Goal: Find specific page/section: Find specific page/section

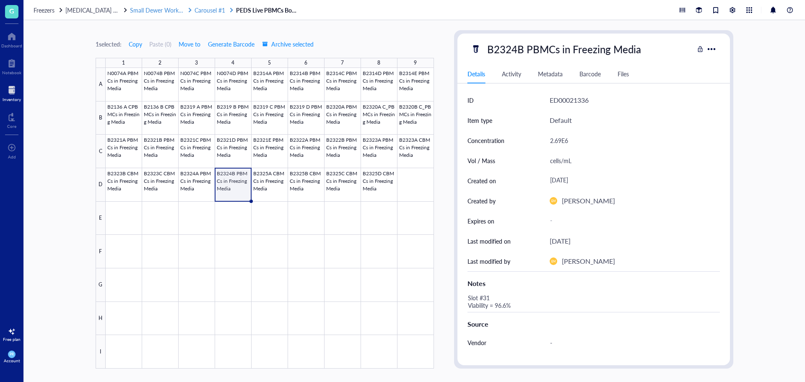
click at [205, 8] on span "Carousel #1" at bounding box center [210, 10] width 31 height 8
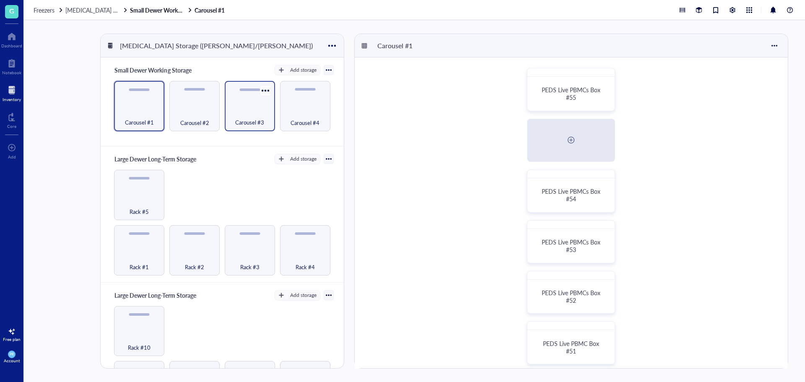
click at [250, 118] on span "Carousel #3" at bounding box center [249, 122] width 29 height 9
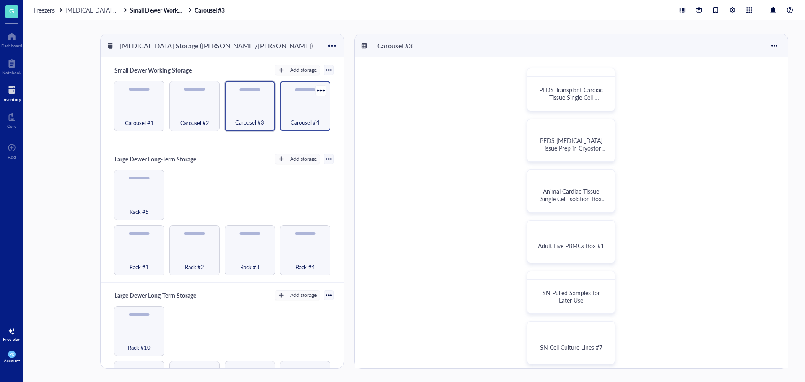
click at [298, 106] on div "Carousel #4" at bounding box center [305, 106] width 50 height 50
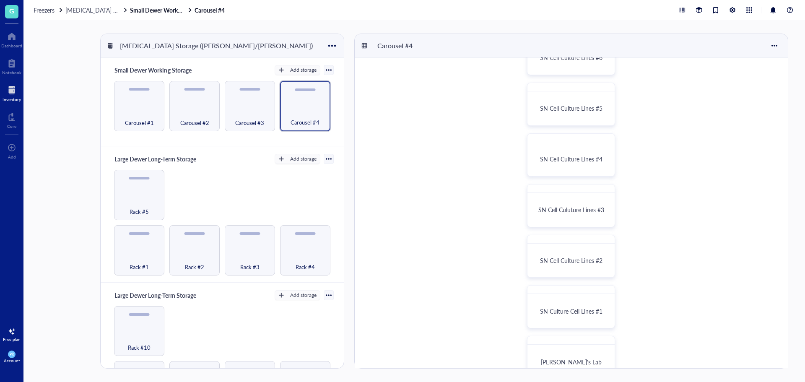
scroll to position [108, 0]
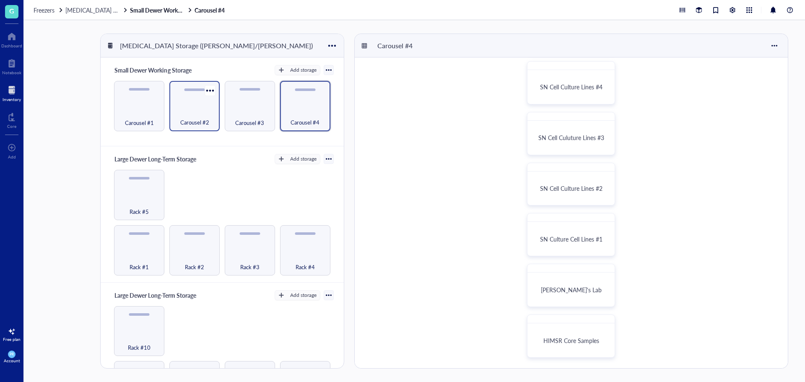
click at [208, 109] on div "Carousel #2" at bounding box center [195, 118] width 42 height 18
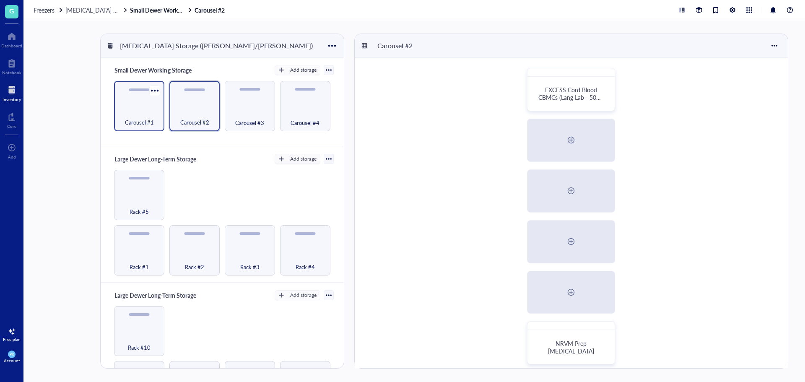
click at [137, 115] on div "Carousel #1" at bounding box center [139, 118] width 42 height 18
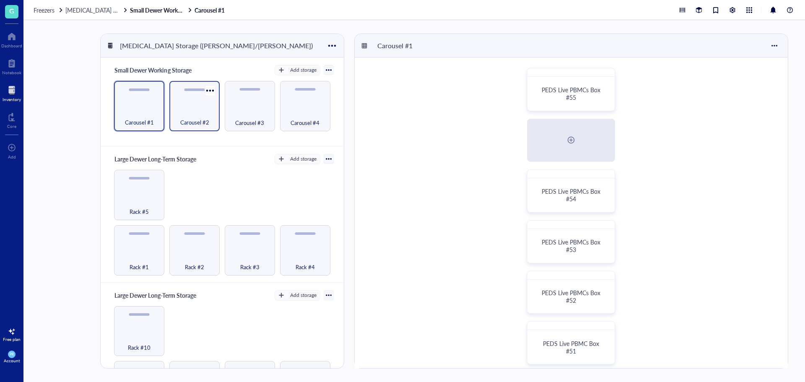
click at [190, 116] on div "Carousel #2" at bounding box center [195, 118] width 42 height 18
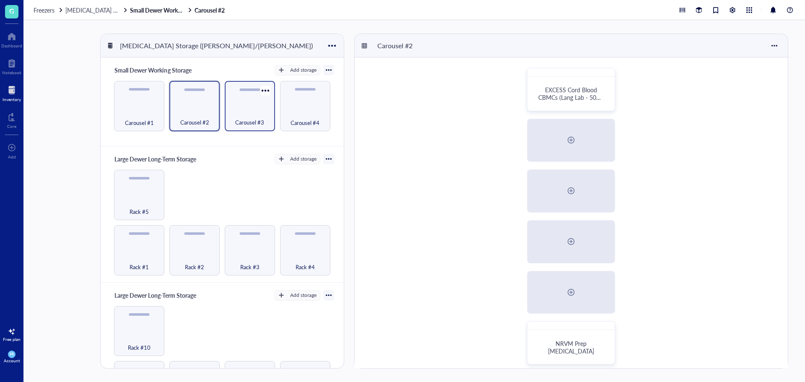
click at [230, 119] on div "Carousel #3" at bounding box center [250, 118] width 42 height 18
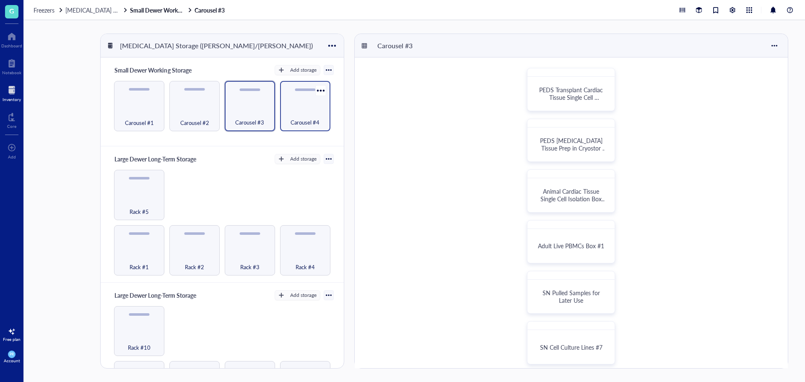
click at [300, 98] on div "Carousel #4" at bounding box center [305, 106] width 50 height 50
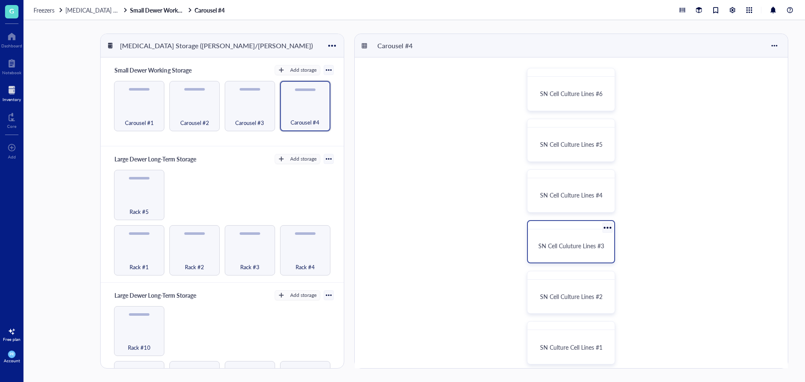
scroll to position [108, 0]
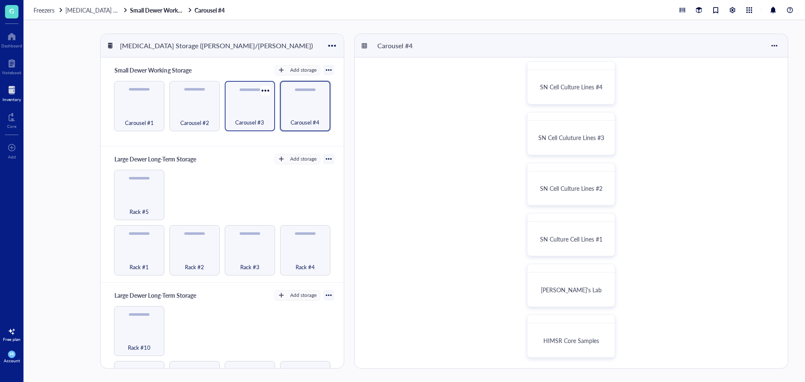
click at [248, 120] on span "Carousel #3" at bounding box center [249, 122] width 29 height 9
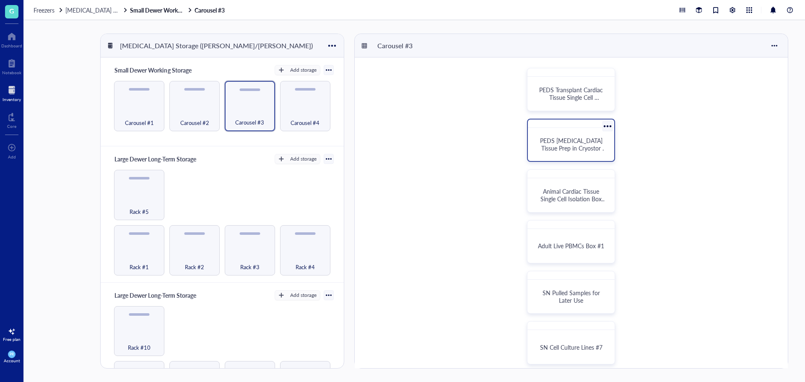
click at [560, 153] on div "PEDS [MEDICAL_DATA] Tissue Prep in Cryostor FM" at bounding box center [571, 144] width 80 height 26
click at [568, 99] on span "PEDS Transplant Cardiac Tissue Single Cell Isolation Box #1" at bounding box center [571, 97] width 65 height 23
click at [542, 209] on div "Animal Cardiac Tissue Single Cell Isolation Box #1" at bounding box center [571, 190] width 88 height 43
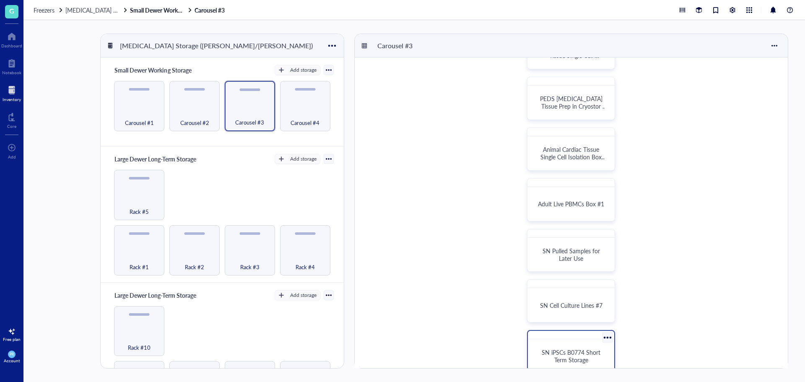
scroll to position [210, 0]
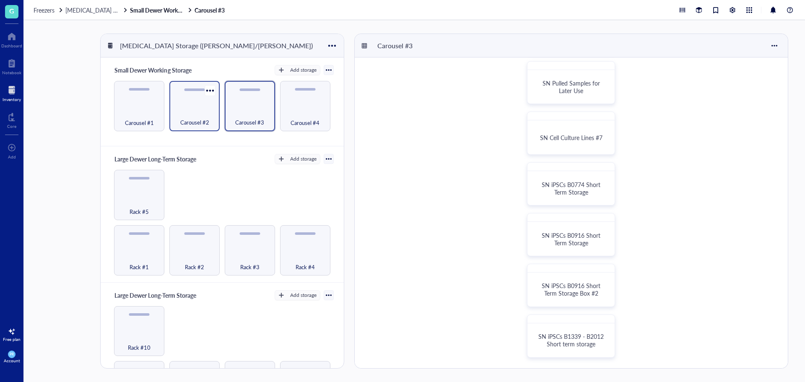
click at [184, 121] on span "Carousel #2" at bounding box center [194, 122] width 29 height 9
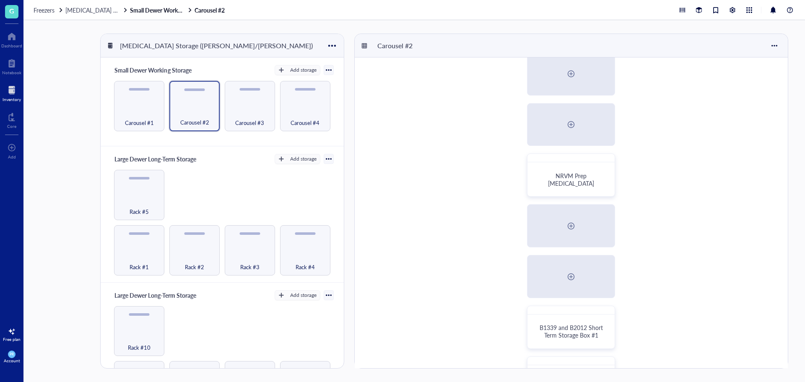
scroll to position [210, 0]
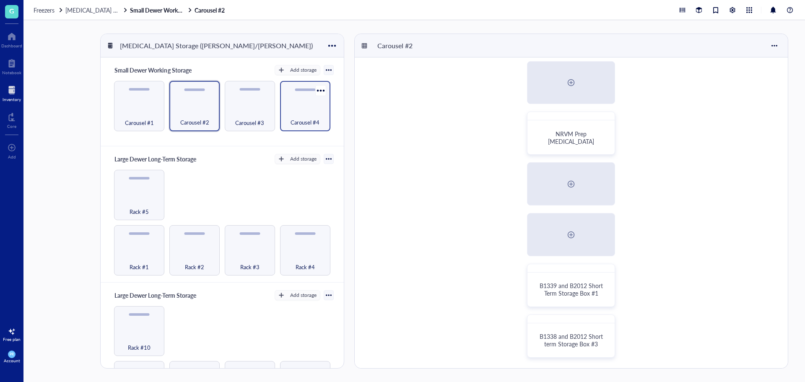
click at [317, 116] on div "Carousel #4" at bounding box center [305, 118] width 42 height 18
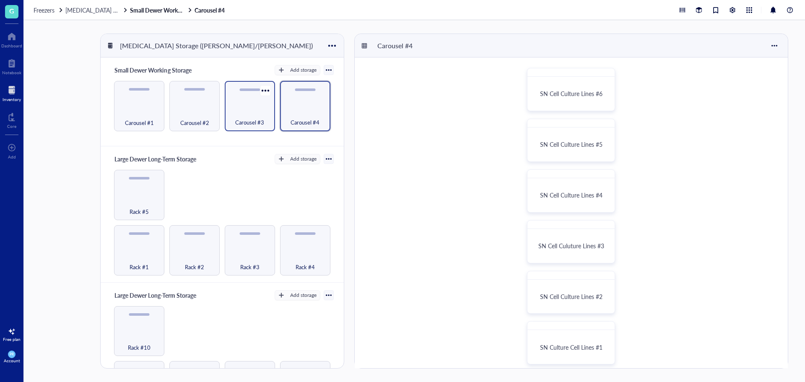
click at [240, 110] on div "Carousel #3" at bounding box center [250, 118] width 42 height 18
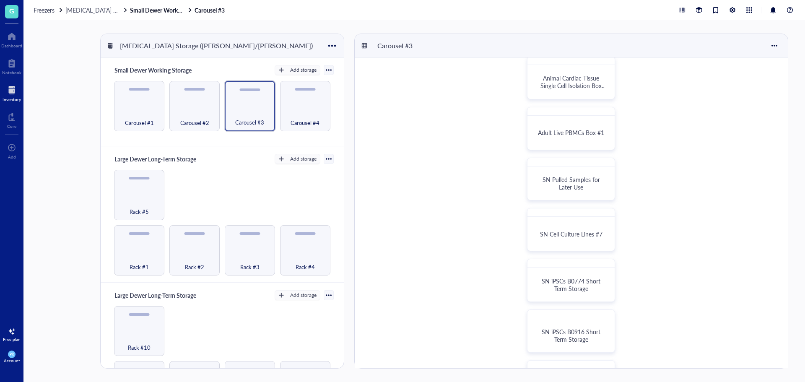
scroll to position [210, 0]
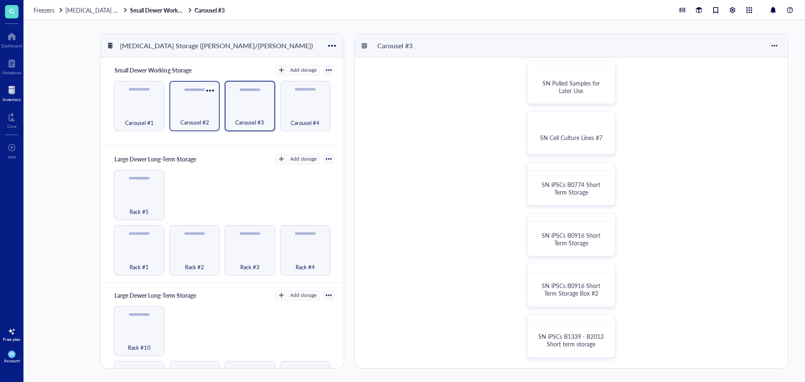
click at [207, 98] on div "Carousel #2" at bounding box center [194, 106] width 50 height 50
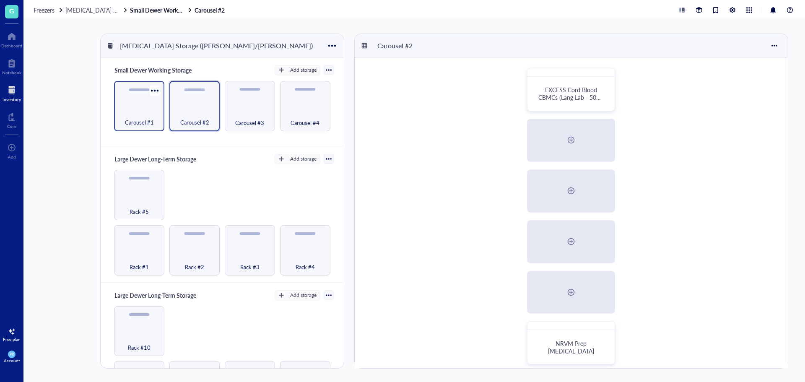
click at [142, 115] on div "Carousel #1" at bounding box center [139, 118] width 42 height 18
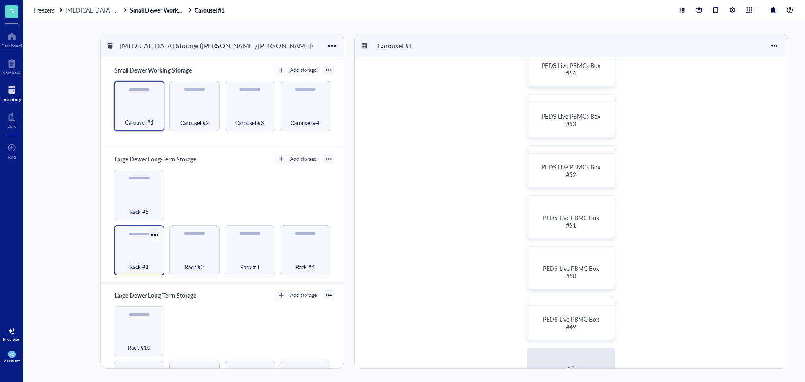
click at [146, 245] on div "Rack #1" at bounding box center [139, 250] width 50 height 50
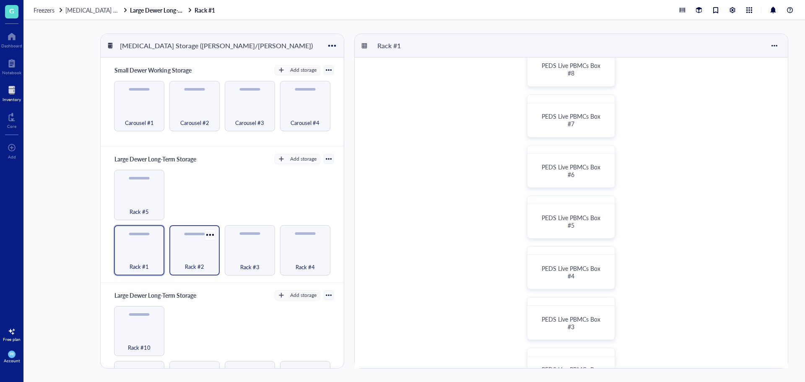
click at [191, 254] on div "Rack #2" at bounding box center [195, 262] width 42 height 18
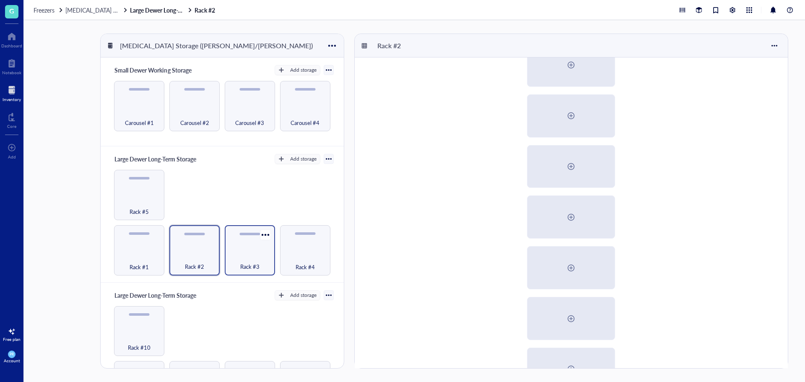
click at [229, 255] on div "Rack #3" at bounding box center [250, 262] width 42 height 18
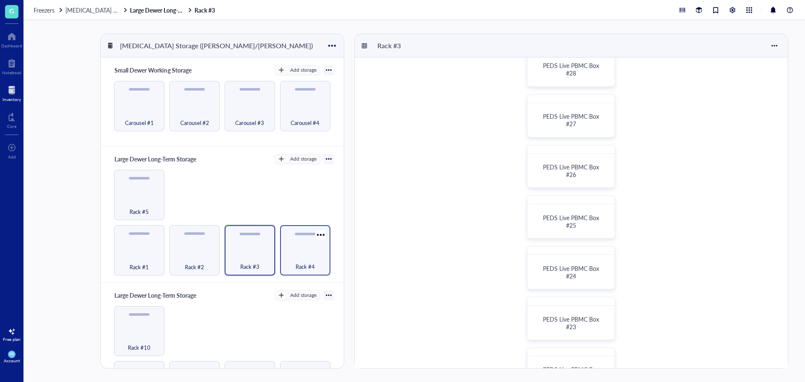
click at [290, 260] on div "Rack #4" at bounding box center [305, 262] width 42 height 18
click at [141, 193] on div "Rack #5" at bounding box center [139, 195] width 50 height 50
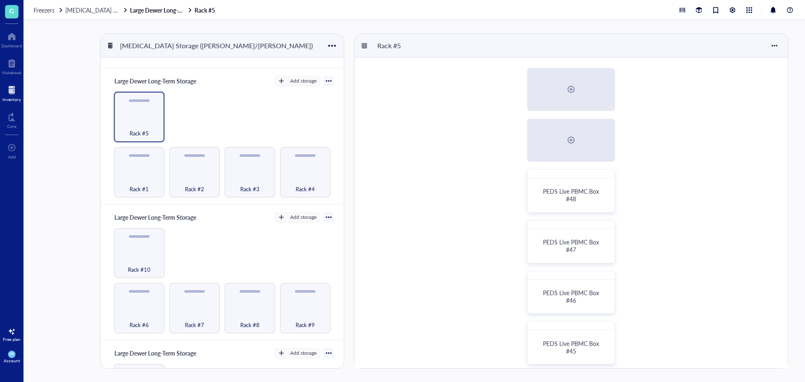
scroll to position [175, 0]
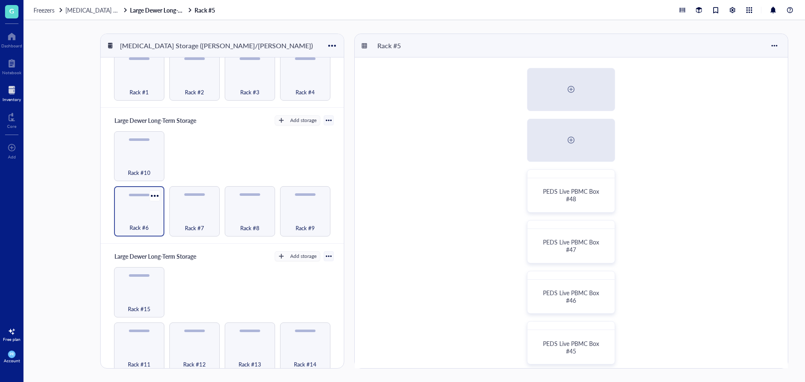
click at [130, 216] on div "Rack #6" at bounding box center [139, 223] width 42 height 18
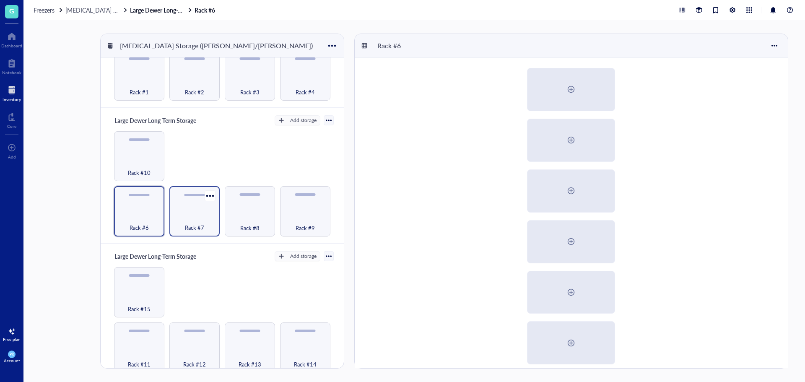
click at [202, 228] on span "Rack #7" at bounding box center [194, 227] width 19 height 9
click at [259, 214] on div "Rack #8" at bounding box center [250, 223] width 42 height 18
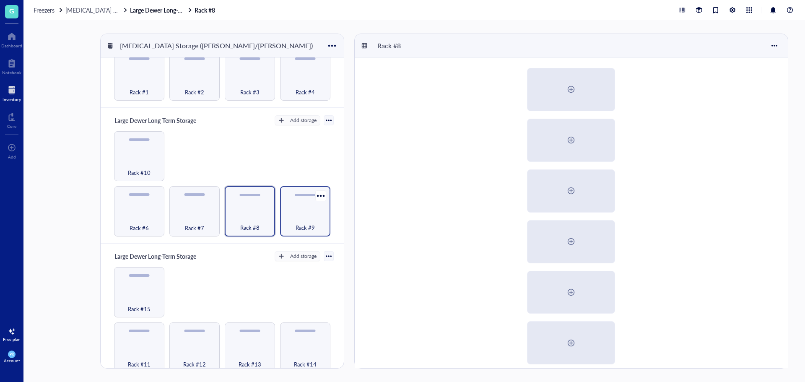
click at [286, 214] on div "Rack #9" at bounding box center [305, 223] width 42 height 18
click at [102, 150] on div "Large Dewer Long-Term Storage Add storage Rack #6 Rack #7 Rack #8 Rack #9 Rack …" at bounding box center [222, 176] width 243 height 136
click at [125, 159] on div "Rack #10" at bounding box center [139, 168] width 42 height 18
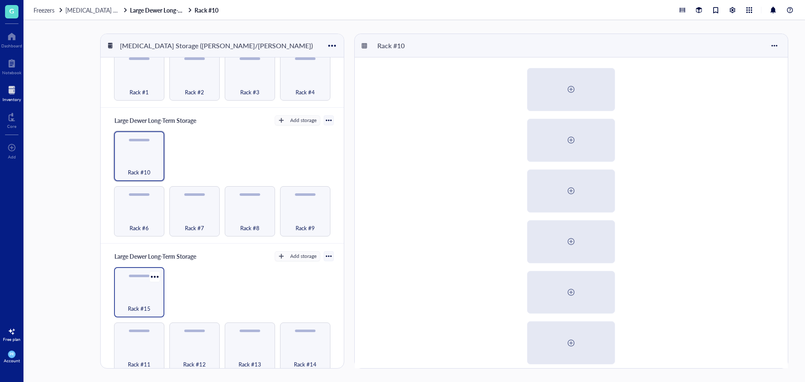
click at [141, 280] on div "Rack #15" at bounding box center [139, 292] width 50 height 50
click at [131, 223] on span "Rack #6" at bounding box center [139, 227] width 19 height 9
click at [135, 164] on div "Rack #10" at bounding box center [139, 168] width 42 height 18
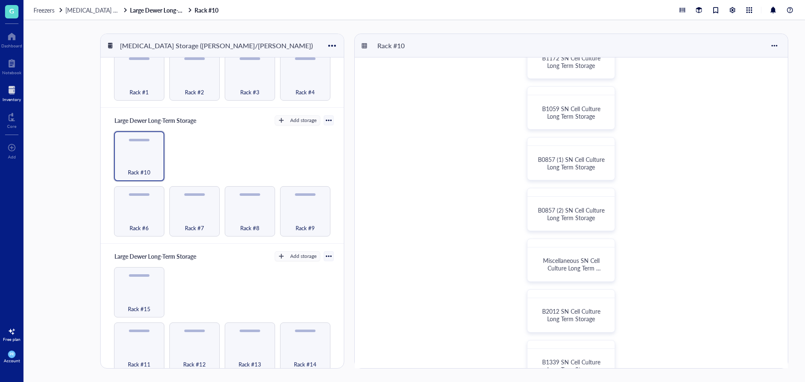
scroll to position [260, 0]
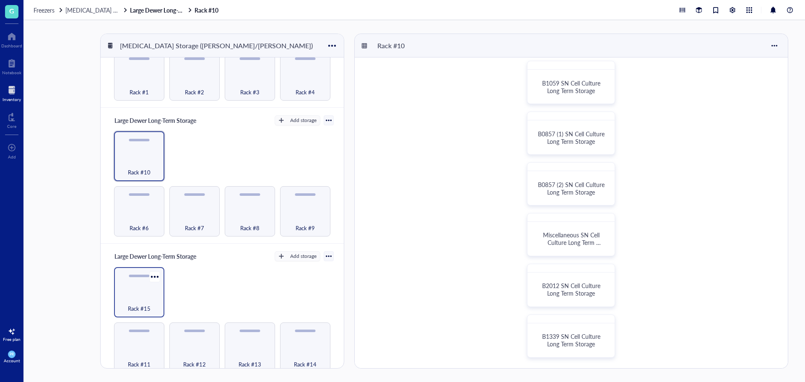
click at [147, 313] on div "Rack #15" at bounding box center [139, 292] width 50 height 50
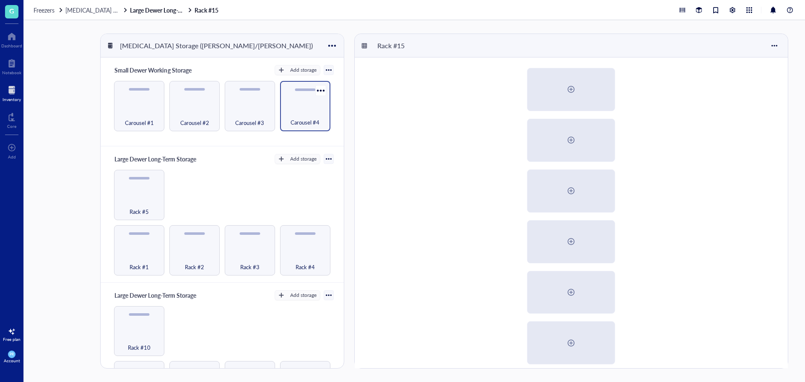
click at [297, 119] on span "Carousel #4" at bounding box center [305, 122] width 29 height 9
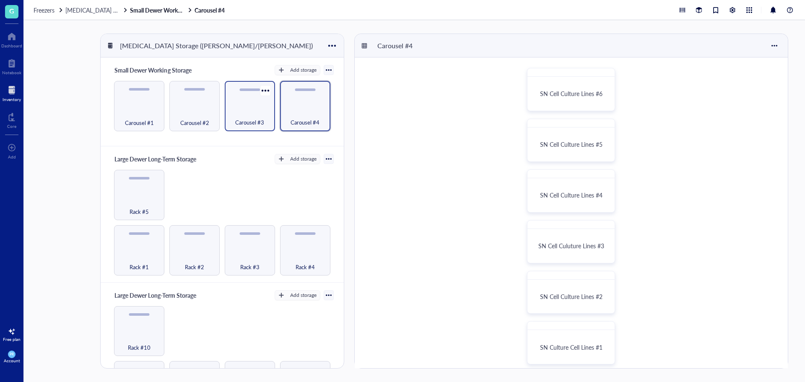
click at [253, 109] on div "Carousel #3" at bounding box center [250, 118] width 42 height 18
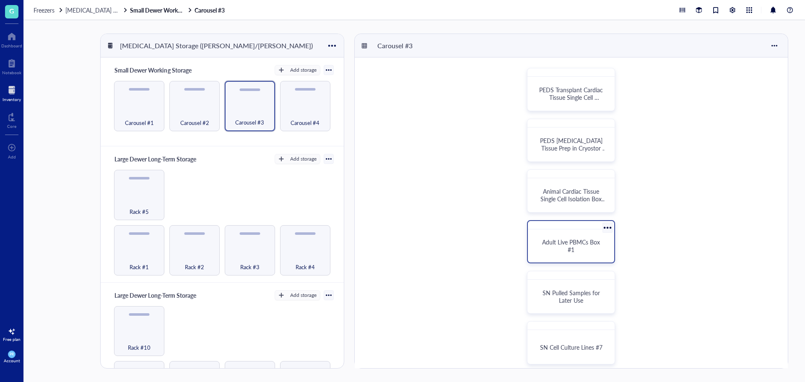
click at [562, 253] on div "Adult Live PBMCs Box #1" at bounding box center [571, 245] width 66 height 15
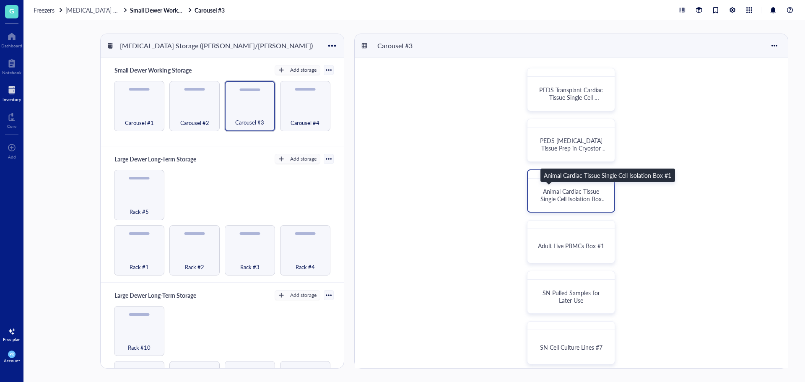
click at [548, 199] on span "Animal Cardiac Tissue Single Cell Isolation Box #1" at bounding box center [574, 198] width 66 height 23
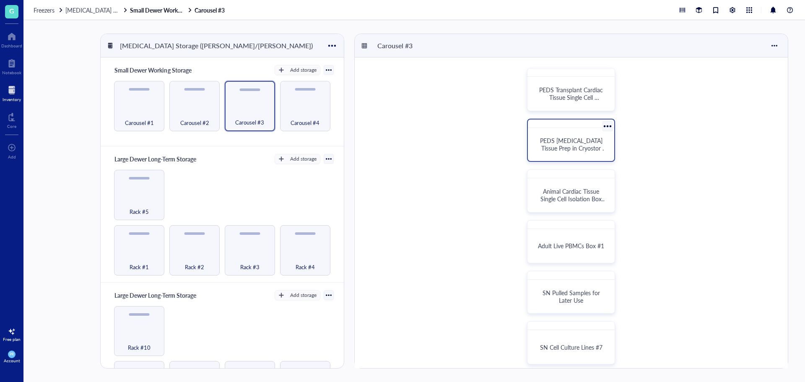
click at [565, 141] on span "PEDS [MEDICAL_DATA] Tissue Prep in Cryostor FM" at bounding box center [574, 147] width 68 height 23
click at [198, 122] on span "Carousel #2" at bounding box center [194, 122] width 29 height 9
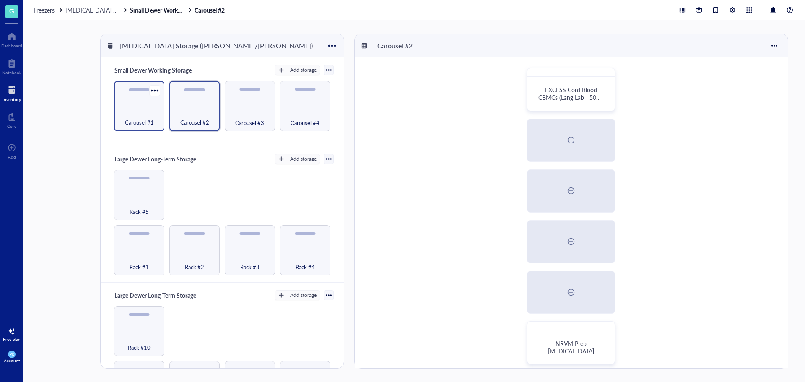
click at [138, 118] on span "Carousel #1" at bounding box center [139, 122] width 29 height 9
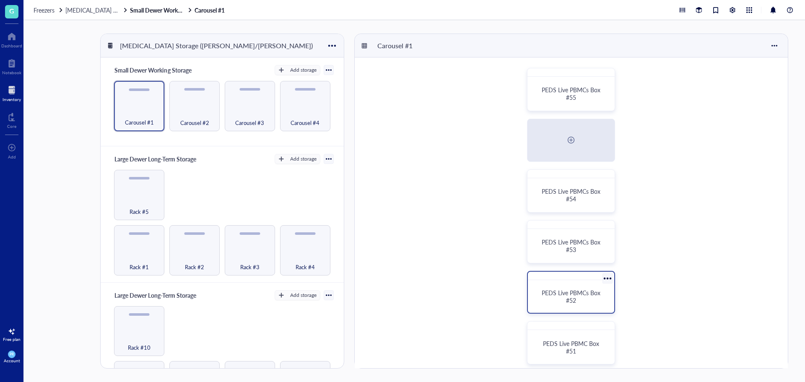
click at [570, 286] on div "PEDS Live PBMCs Box #52" at bounding box center [571, 297] width 80 height 26
click at [576, 288] on div "PEDS Live PBMCs Box #52" at bounding box center [571, 297] width 80 height 26
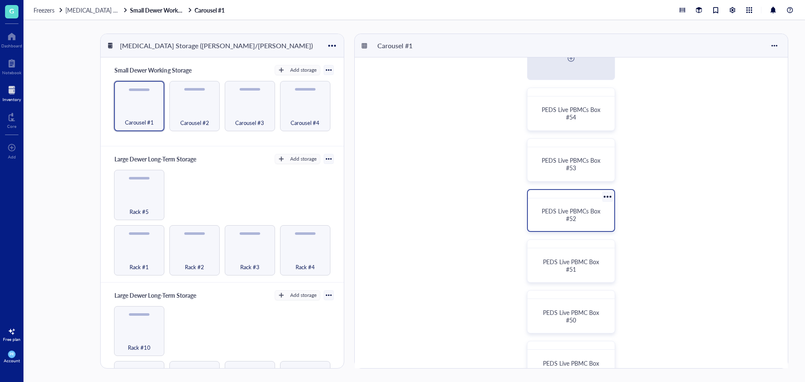
scroll to position [84, 0]
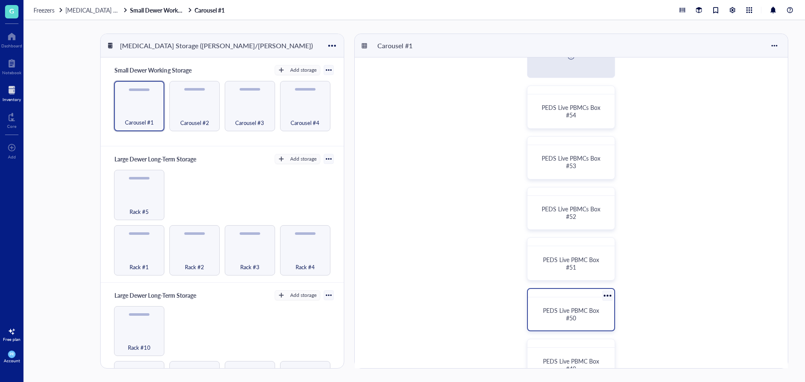
click at [578, 309] on span "PEDS Live PBMC Box #50" at bounding box center [572, 314] width 58 height 16
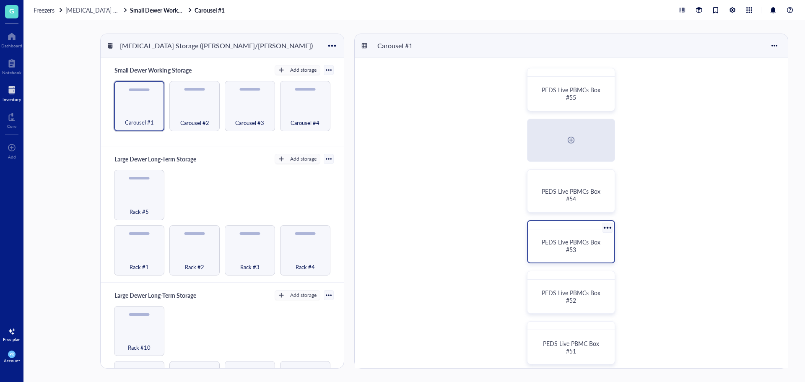
click at [560, 257] on div "PEDS Live PBMCs Box #53" at bounding box center [571, 246] width 80 height 26
click at [563, 288] on div "PEDS Live PBMCs Box #52" at bounding box center [571, 297] width 80 height 26
click at [570, 329] on div at bounding box center [571, 326] width 86 height 8
